Goal: Transaction & Acquisition: Book appointment/travel/reservation

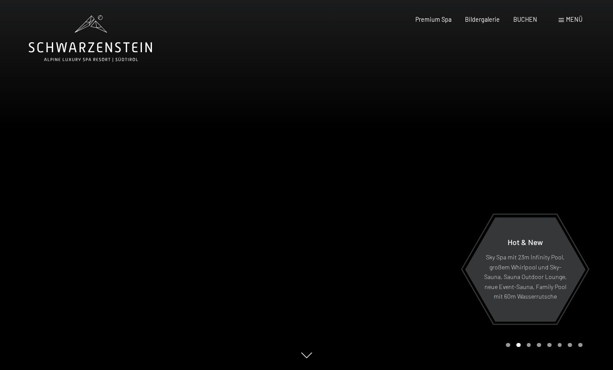
click at [566, 21] on div "Menü" at bounding box center [571, 19] width 24 height 9
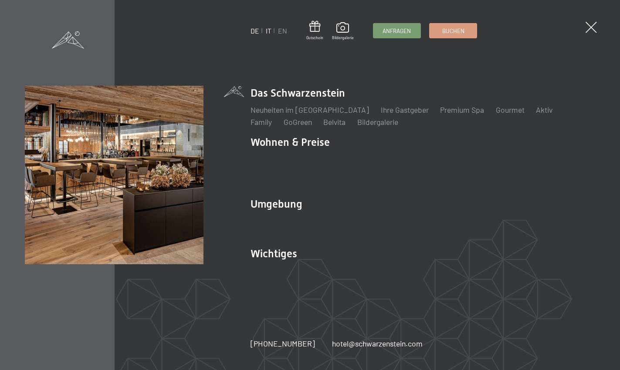
click at [267, 31] on link "IT" at bounding box center [269, 31] width 6 height 8
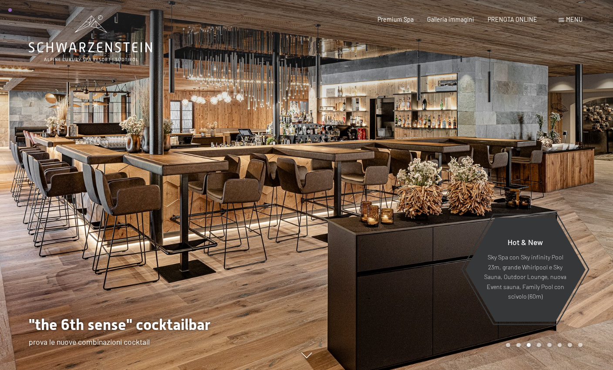
click at [565, 21] on div "Menu" at bounding box center [571, 19] width 24 height 9
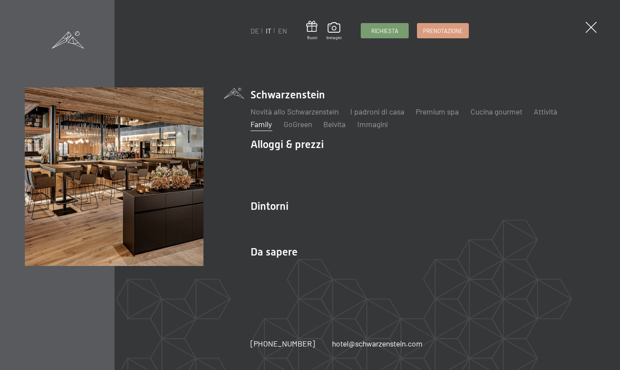
click at [262, 125] on link "Family" at bounding box center [261, 124] width 21 height 10
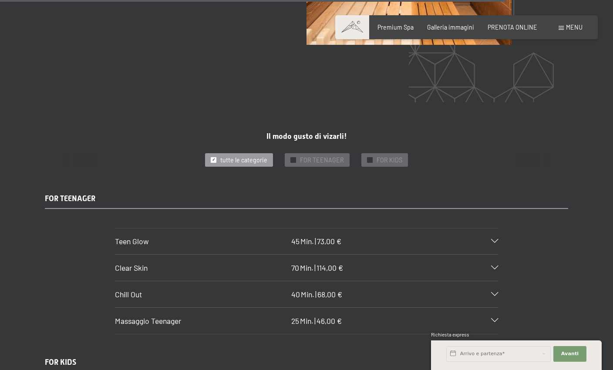
scroll to position [4662, 0]
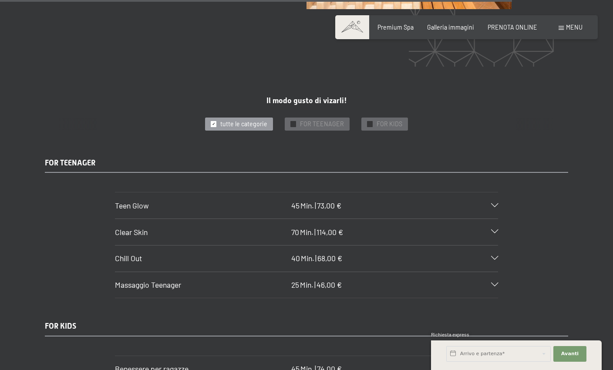
drag, startPoint x: 60, startPoint y: 125, endPoint x: 580, endPoint y: 247, distance: 534.5
click at [580, 247] on div "FOR TEENAGER Teen Glow 45 Min. | 73,00 € Trattamento viso per la cura della pel…" at bounding box center [306, 228] width 581 height 141
click at [485, 204] on div at bounding box center [490, 206] width 17 height 4
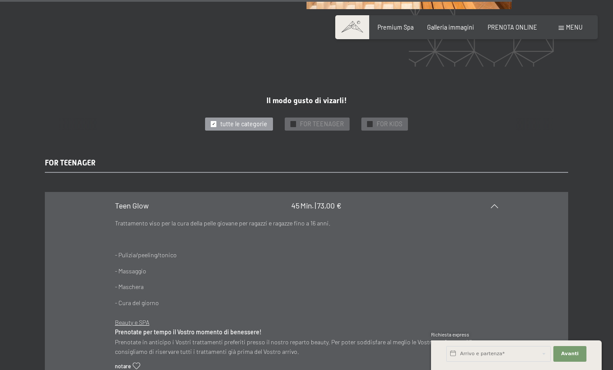
click at [485, 193] on div "Teen Glow 45 Min. | 73,00 €" at bounding box center [306, 206] width 383 height 26
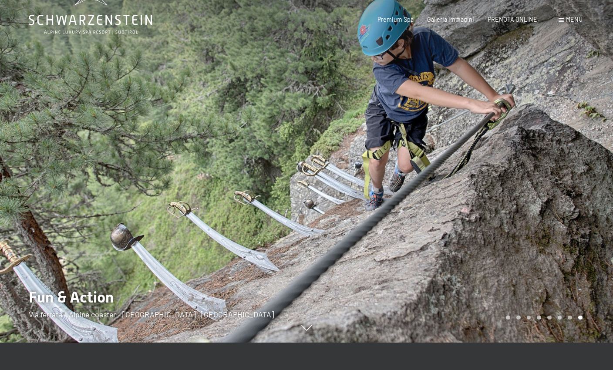
scroll to position [3, 0]
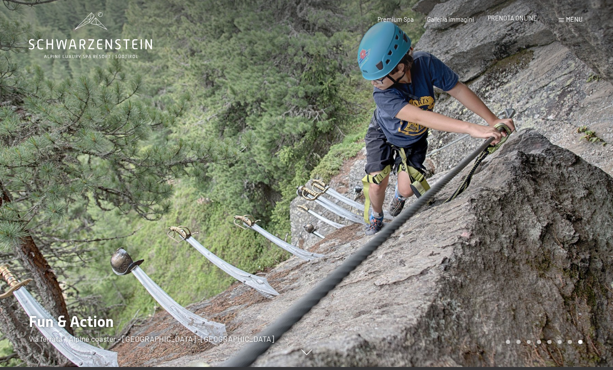
click at [514, 18] on span "PRENOTA ONLINE" at bounding box center [513, 17] width 50 height 7
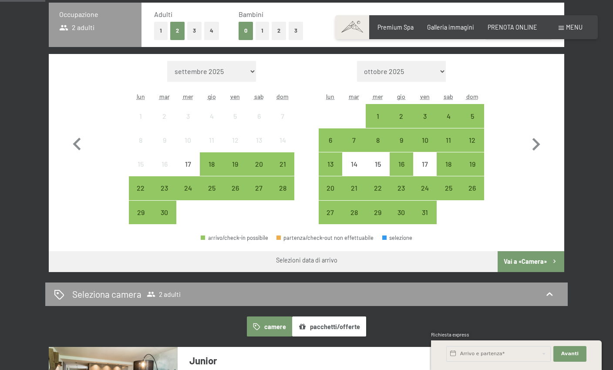
scroll to position [218, 0]
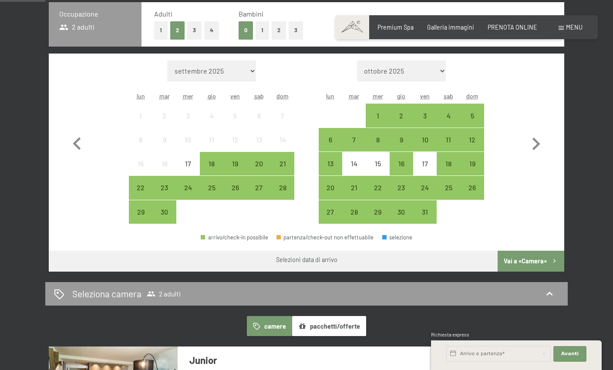
click at [278, 29] on button "2" at bounding box center [279, 30] width 14 height 18
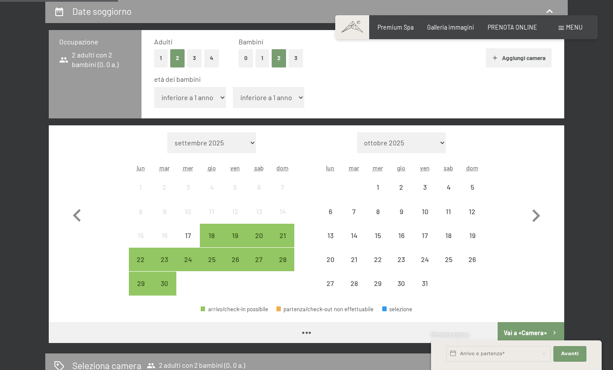
scroll to position [174, 0]
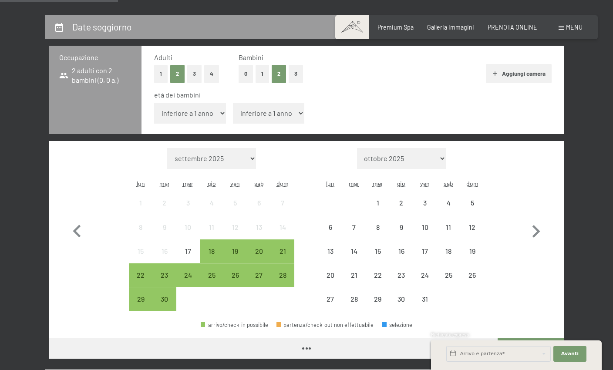
click at [202, 114] on select "inferiore a 1 anno 1 anno 2 anni 3 anni 4 anni 5 anni 6 anni 7 anni 8 anni 9 an…" at bounding box center [190, 113] width 72 height 21
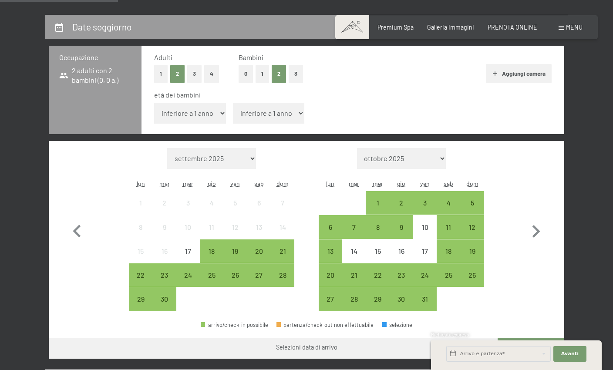
click at [255, 113] on select "inferiore a 1 anno 1 anno 2 anni 3 anni 4 anni 5 anni 6 anni 7 anni 8 anni 9 an…" at bounding box center [269, 113] width 72 height 21
select select "4"
click at [233, 103] on select "inferiore a 1 anno 1 anno 2 anni 3 anni 4 anni 5 anni 6 anni 7 anni 8 anni 9 an…" at bounding box center [269, 113] width 72 height 21
click at [530, 234] on icon "button" at bounding box center [536, 231] width 25 height 25
select select "2025-10-01"
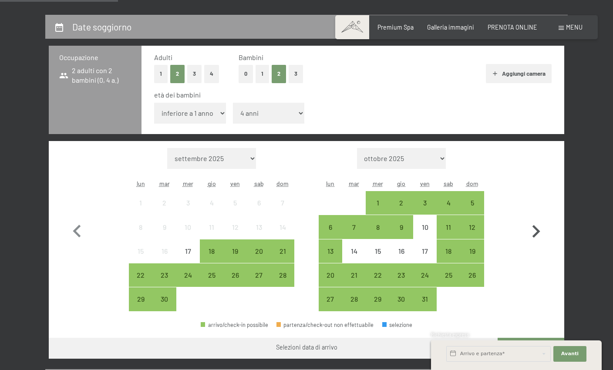
select select "2025-11-01"
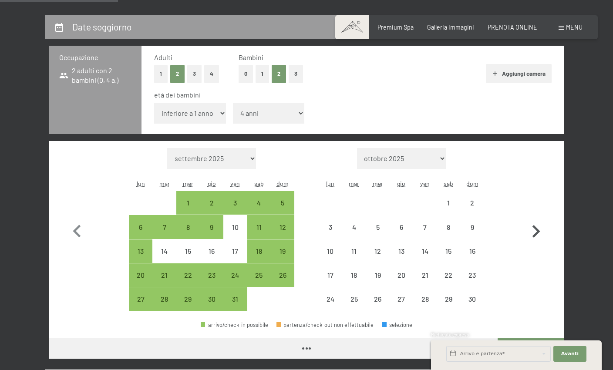
click at [529, 234] on icon "button" at bounding box center [536, 231] width 25 height 25
select select "2025-11-01"
select select "2025-12-01"
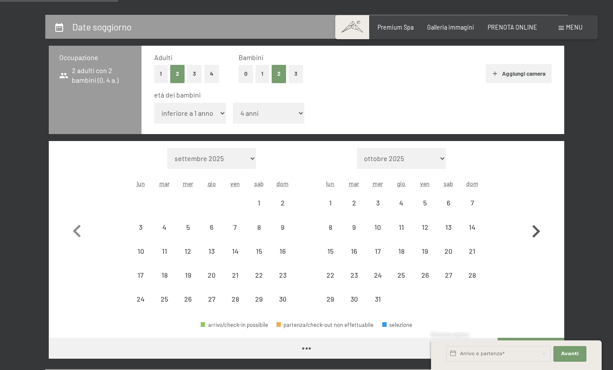
select select "2025-11-01"
select select "2025-12-01"
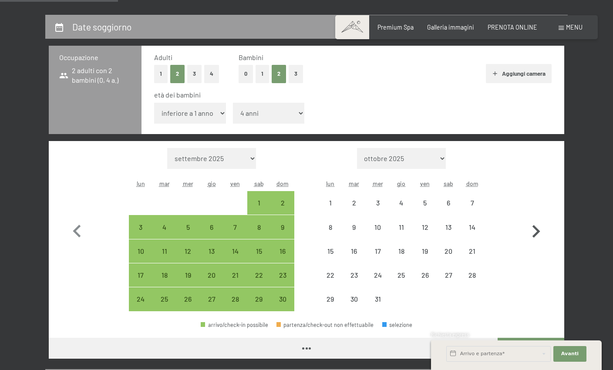
select select "2025-11-01"
select select "2025-12-01"
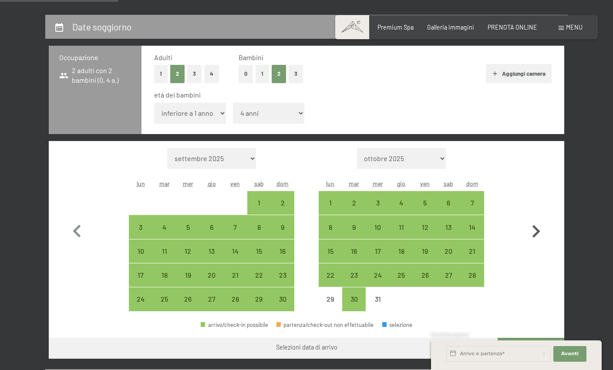
click at [525, 229] on icon "button" at bounding box center [536, 231] width 25 height 25
select select "2025-12-01"
select select "2026-01-01"
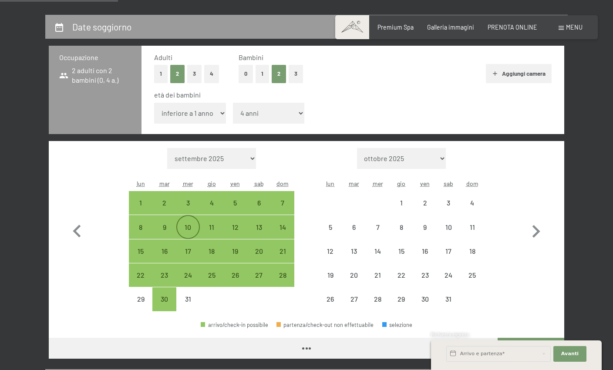
select select "2025-12-01"
select select "2026-01-01"
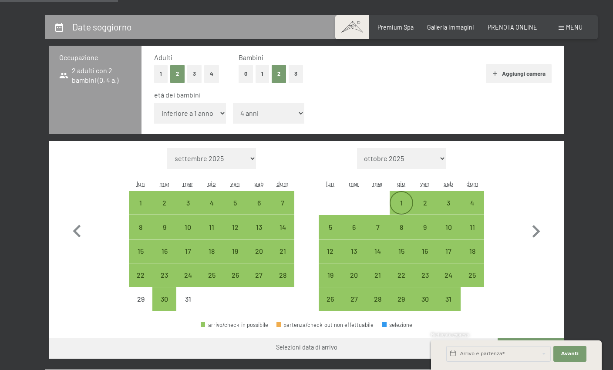
click at [403, 201] on div "1" at bounding box center [402, 211] width 22 height 22
select select "2025-12-01"
select select "2026-01-01"
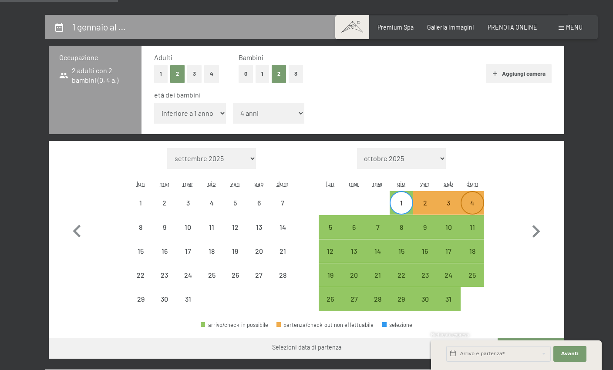
click at [462, 206] on div "4" at bounding box center [473, 211] width 22 height 22
select select "2025-12-01"
select select "2026-01-01"
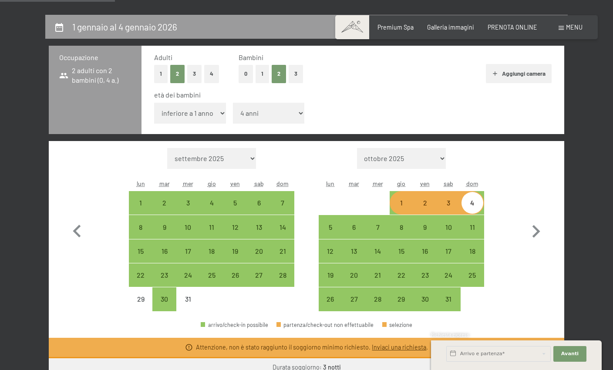
scroll to position [261, 0]
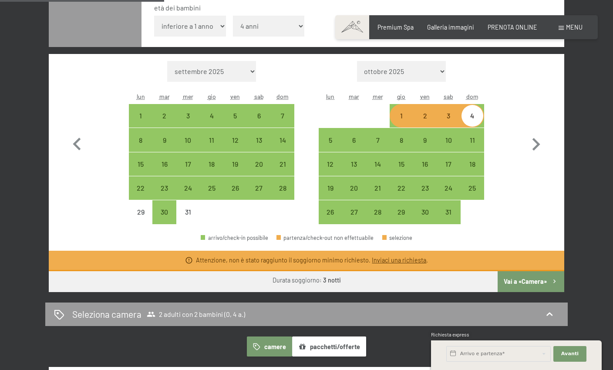
click at [468, 119] on div "4" at bounding box center [473, 123] width 22 height 22
select select "2025-12-01"
select select "2026-01-01"
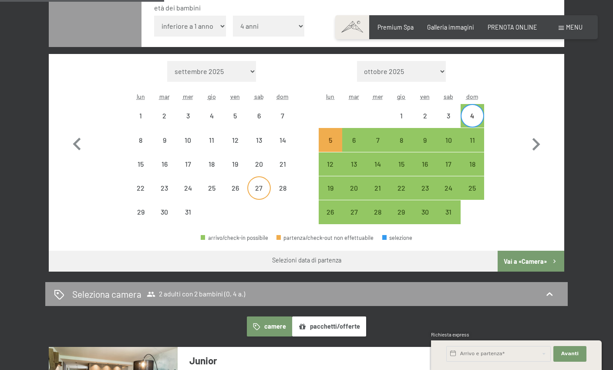
click at [263, 185] on div "27" at bounding box center [259, 196] width 22 height 22
select select "2025-12-01"
select select "2026-01-01"
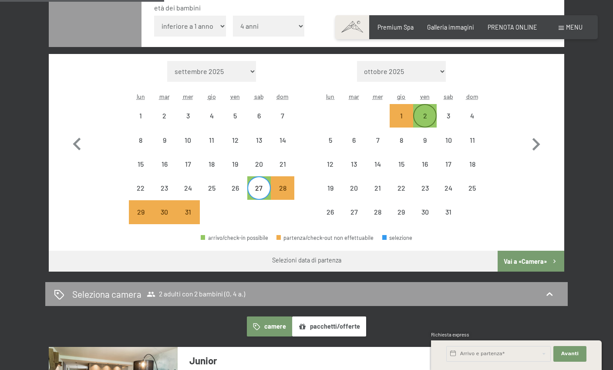
click at [428, 117] on div "2" at bounding box center [425, 123] width 22 height 22
select select "2025-12-01"
select select "2026-01-01"
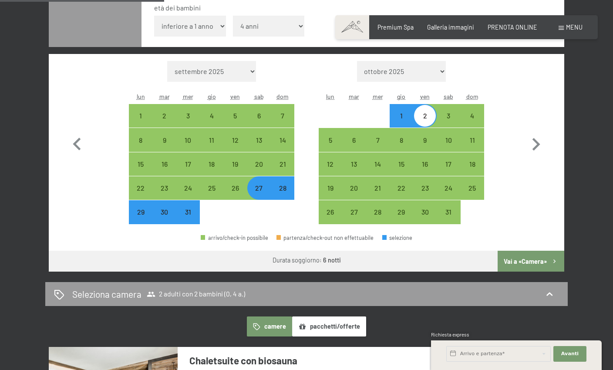
click at [520, 261] on button "Vai a «Camera»" at bounding box center [531, 261] width 67 height 21
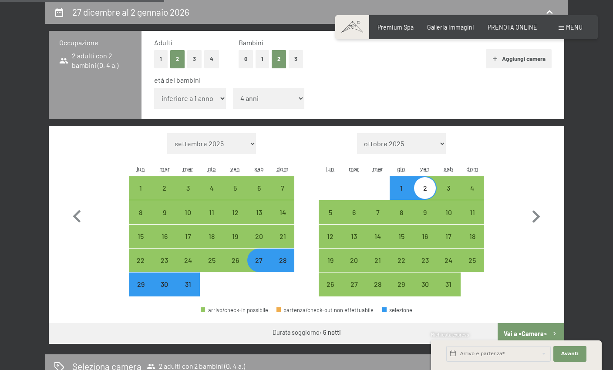
select select "2025-12-01"
select select "2026-01-01"
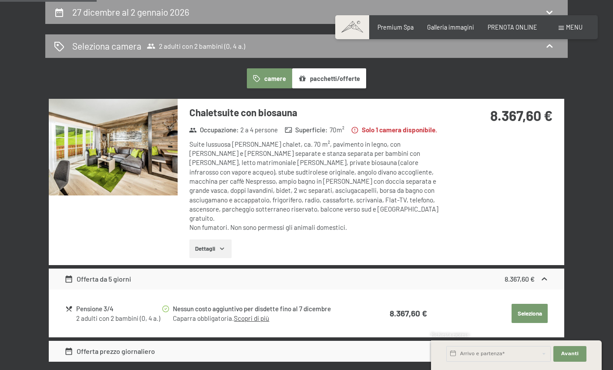
click at [209, 243] on button "Dettagli" at bounding box center [211, 249] width 42 height 19
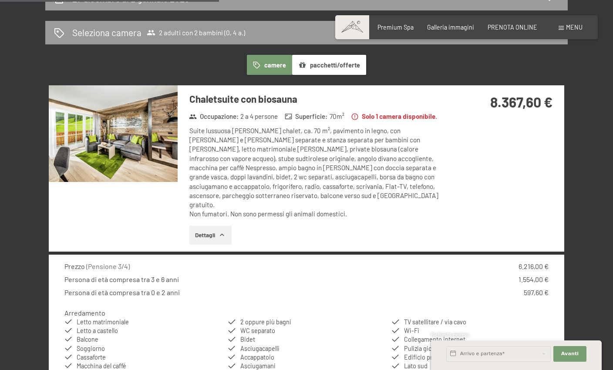
scroll to position [146, 0]
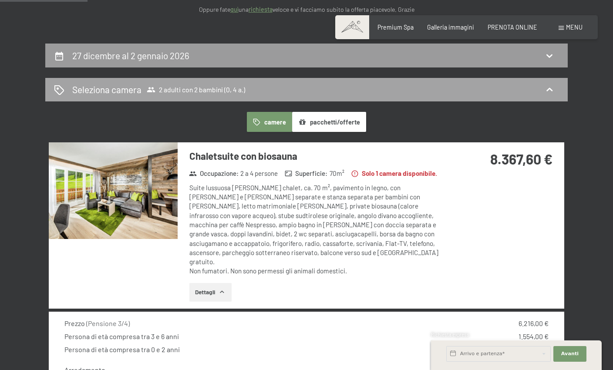
click at [215, 54] on div "27 dicembre al 2 gennaio 2026" at bounding box center [306, 55] width 505 height 13
select select "4"
select select "2025-12-01"
select select "2026-01-01"
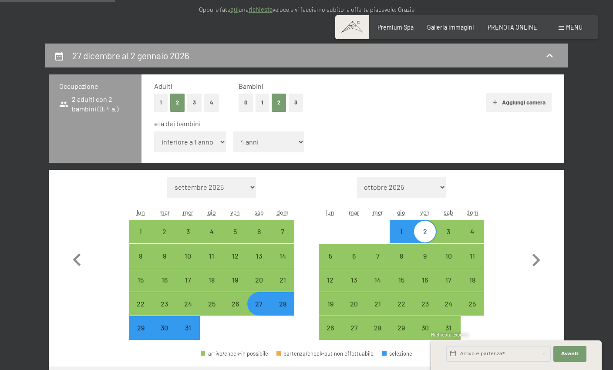
scroll to position [189, 0]
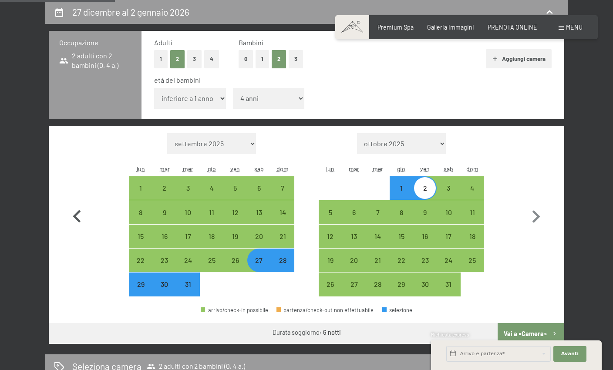
click at [84, 217] on icon "button" at bounding box center [76, 216] width 25 height 25
select select "2025-11-01"
select select "2025-12-01"
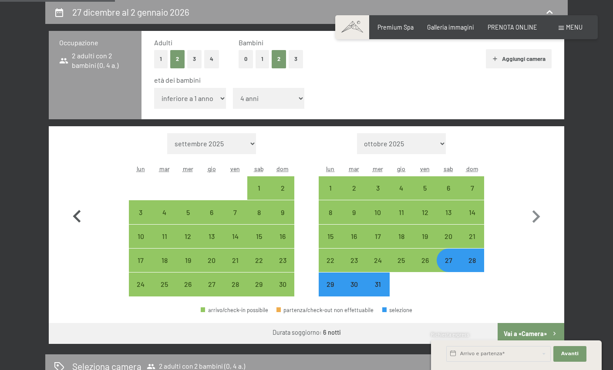
click at [82, 216] on icon "button" at bounding box center [76, 216] width 25 height 25
select select "2025-10-01"
select select "2025-11-01"
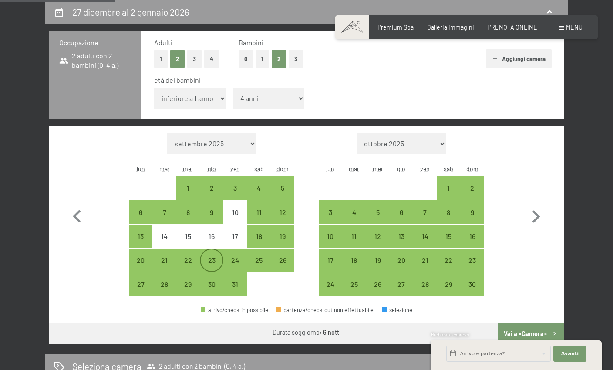
click at [203, 259] on div "23" at bounding box center [212, 268] width 22 height 22
select select "2025-10-01"
select select "2025-11-01"
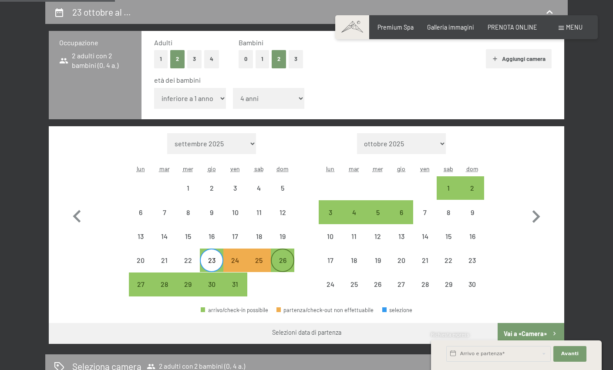
click at [285, 259] on div "26" at bounding box center [283, 268] width 22 height 22
select select "2025-10-01"
select select "2025-11-01"
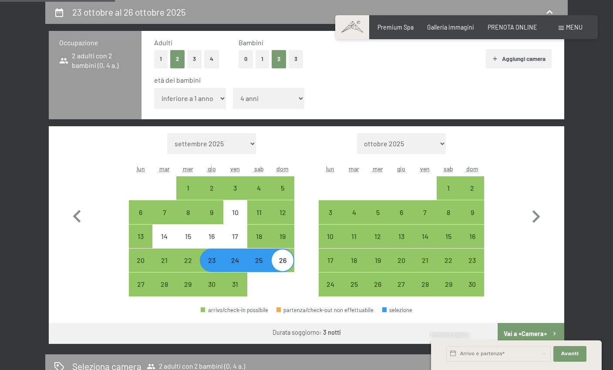
click at [533, 331] on button "Vai a «Camera»" at bounding box center [531, 333] width 67 height 21
select select "2025-10-01"
select select "2025-11-01"
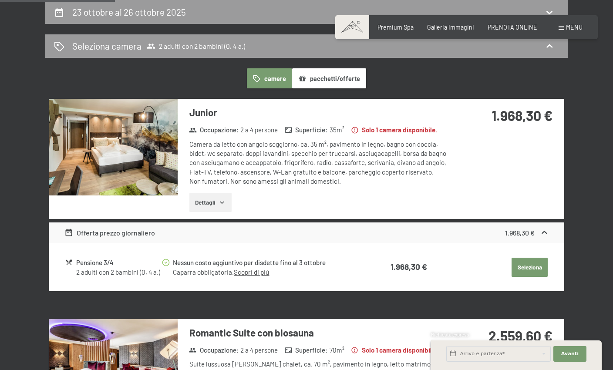
click at [168, 160] on img at bounding box center [113, 147] width 129 height 97
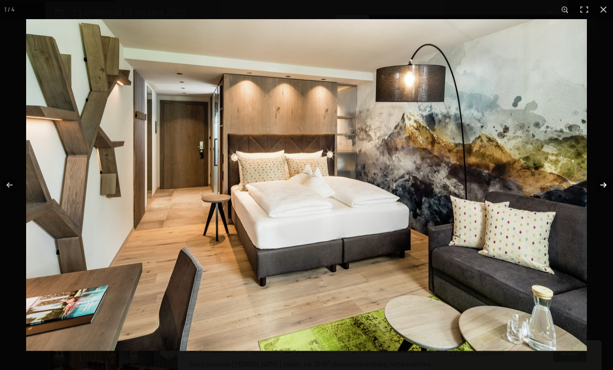
click at [599, 184] on button "button" at bounding box center [598, 185] width 30 height 44
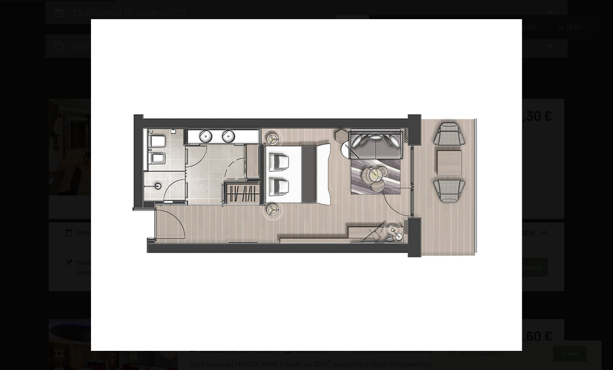
click at [599, 184] on button "button" at bounding box center [598, 185] width 30 height 44
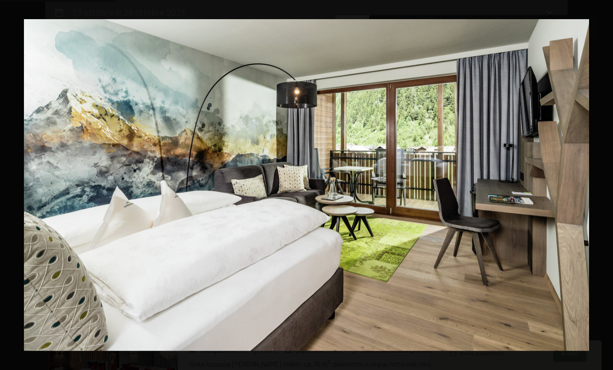
click at [599, 184] on button "button" at bounding box center [598, 185] width 30 height 44
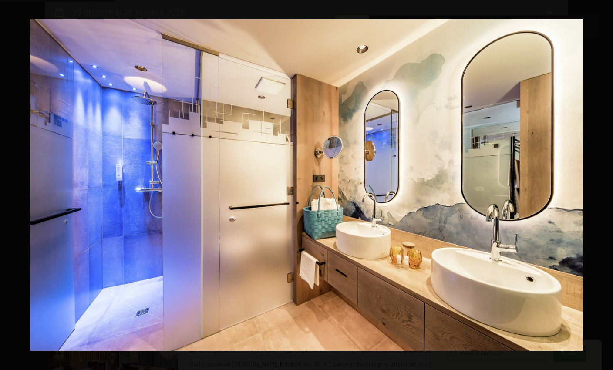
click at [599, 184] on button "button" at bounding box center [598, 185] width 30 height 44
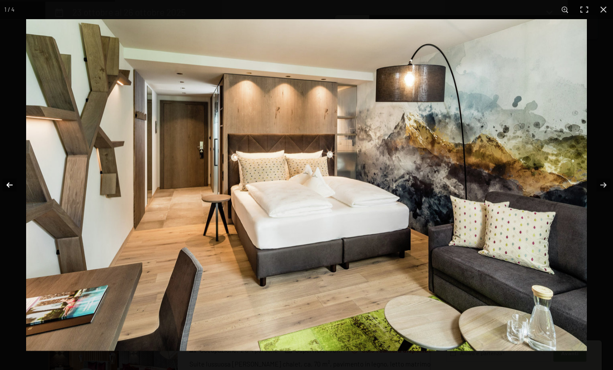
click at [19, 175] on button "button" at bounding box center [15, 185] width 30 height 44
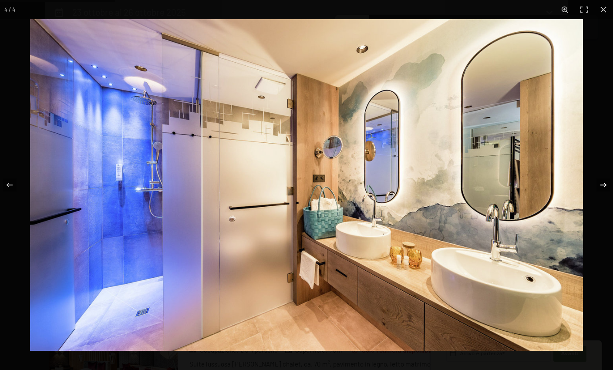
click at [603, 186] on button "button" at bounding box center [598, 185] width 30 height 44
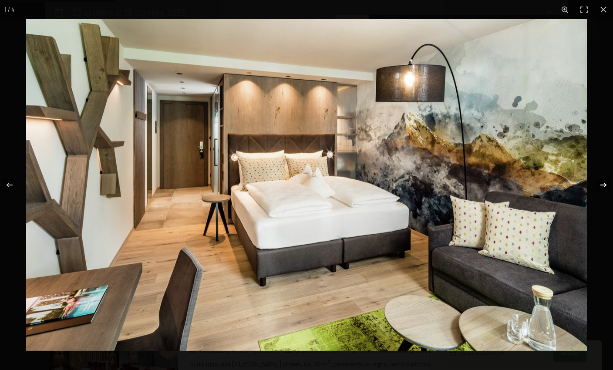
click at [603, 186] on button "button" at bounding box center [598, 185] width 30 height 44
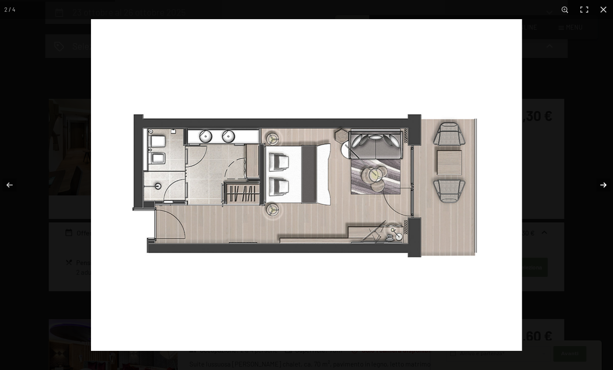
click at [603, 186] on button "button" at bounding box center [598, 185] width 30 height 44
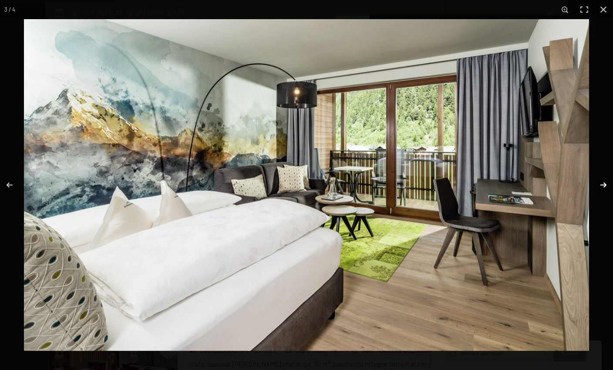
click at [603, 186] on button "button" at bounding box center [598, 185] width 30 height 44
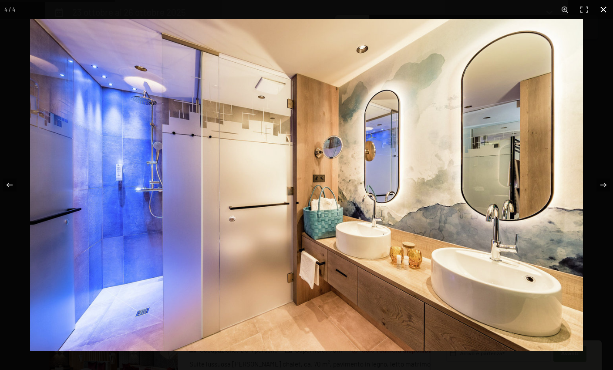
click at [606, 13] on button "button" at bounding box center [603, 9] width 19 height 19
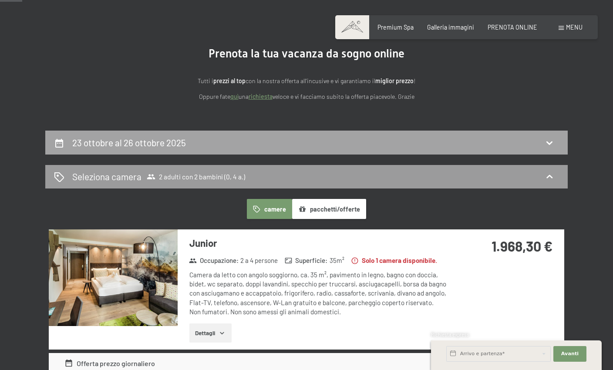
scroll to position [0, 0]
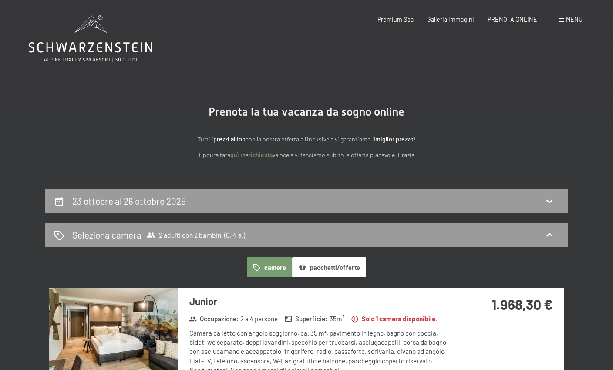
click at [98, 35] on icon at bounding box center [90, 38] width 123 height 47
